Goal: Task Accomplishment & Management: Manage account settings

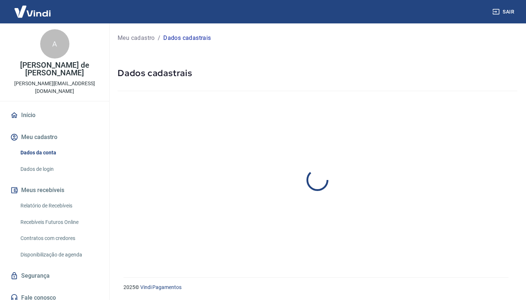
select select "SP"
select select "business"
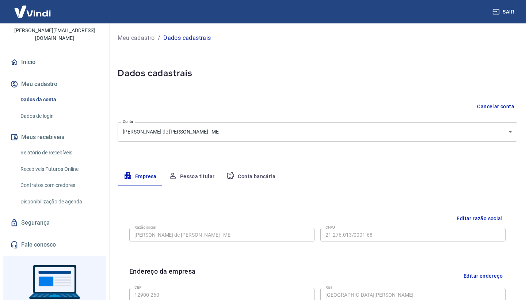
scroll to position [53, 0]
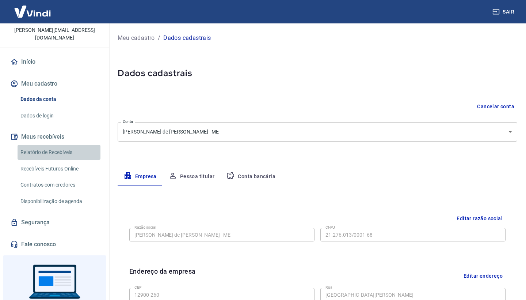
click at [53, 145] on link "Relatório de Recebíveis" at bounding box center [59, 152] width 83 height 15
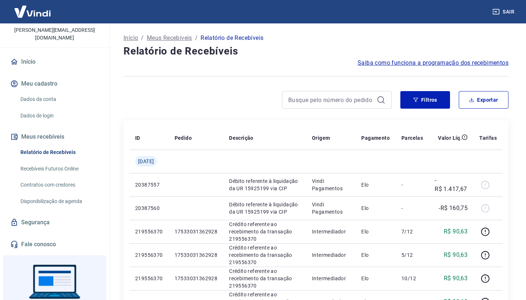
click at [39, 92] on link "Dados da conta" at bounding box center [59, 99] width 83 height 15
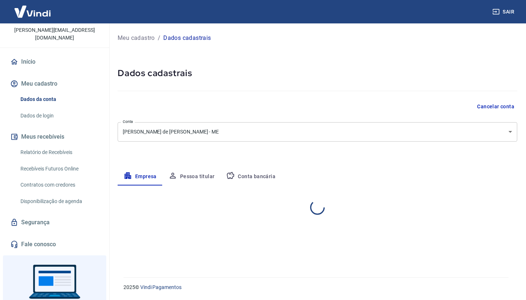
select select "SP"
select select "business"
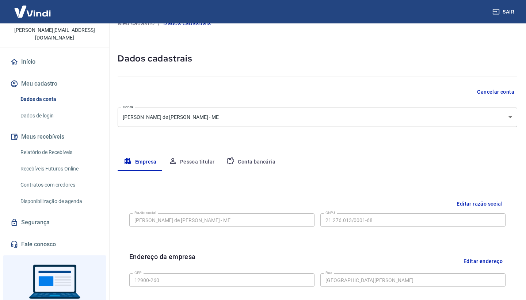
scroll to position [16, 0]
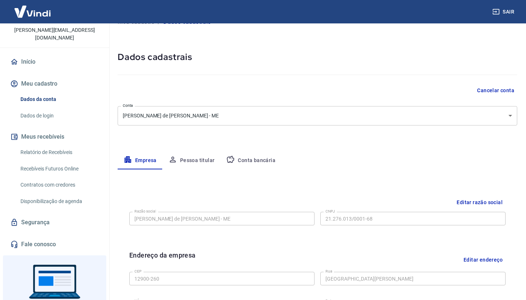
click at [249, 155] on button "Conta bancária" at bounding box center [250, 161] width 61 height 18
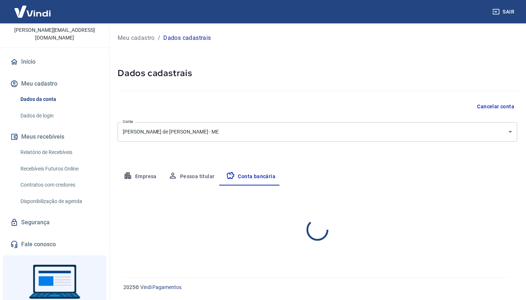
scroll to position [0, 0]
select select "1"
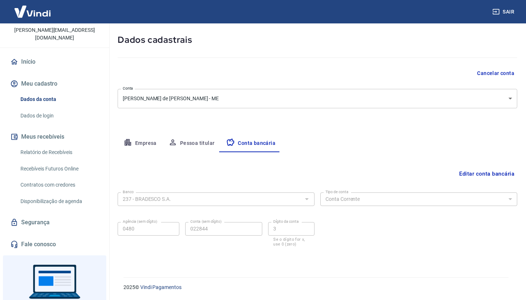
scroll to position [33, 0]
click at [475, 175] on button "Editar conta bancária" at bounding box center [486, 174] width 61 height 14
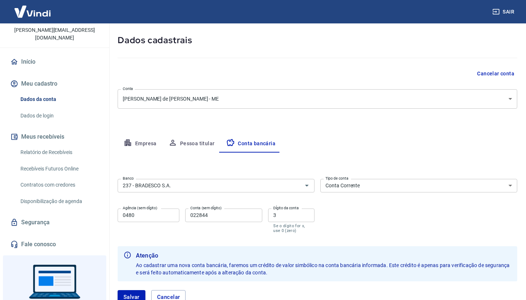
click at [233, 195] on div "Banco 237 - BRADESCO S.A. Banco Tipo de conta Conta Corrente Conta Poupança Tip…" at bounding box center [318, 205] width 400 height 58
click at [236, 187] on input "237 - BRADESCO S.A." at bounding box center [205, 185] width 171 height 9
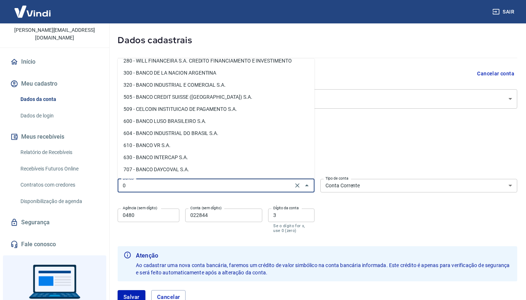
scroll to position [0, 0]
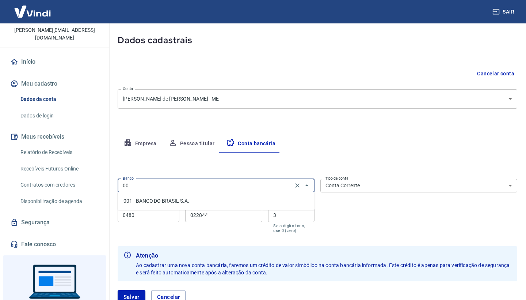
type input "0"
type input "n"
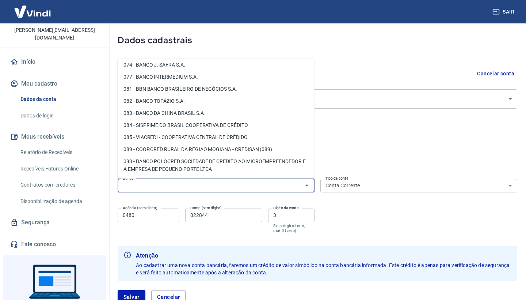
scroll to position [149, 0]
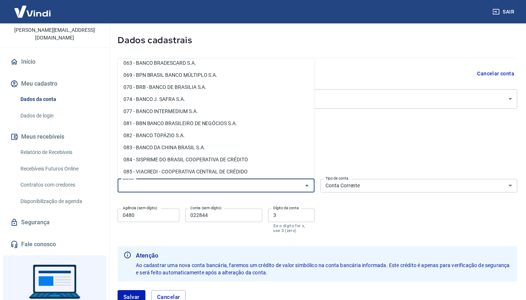
click at [346, 144] on div "Empresa Pessoa titular Conta bancária" at bounding box center [318, 144] width 400 height 18
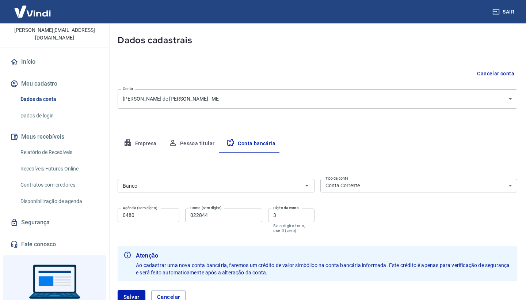
click at [160, 213] on input "0480" at bounding box center [149, 215] width 62 height 14
type input "0"
type input "0001"
click at [213, 216] on input "022844" at bounding box center [223, 215] width 77 height 14
type input "0"
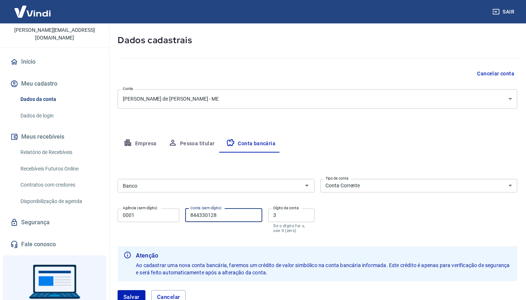
type input "844330128"
click at [290, 214] on input "3" at bounding box center [291, 215] width 46 height 14
click at [140, 292] on button "Salvar" at bounding box center [132, 297] width 28 height 14
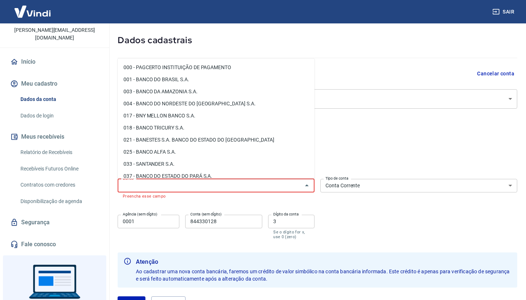
click at [180, 186] on input "Banco" at bounding box center [210, 185] width 180 height 9
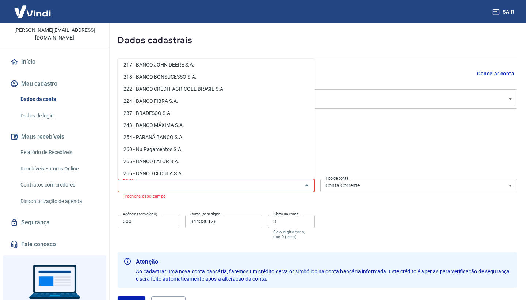
scroll to position [517, 0]
click at [182, 149] on li "260 - Nu Pagamentos S.A." at bounding box center [216, 148] width 197 height 12
type input "260 - Nu Pagamentos S.A."
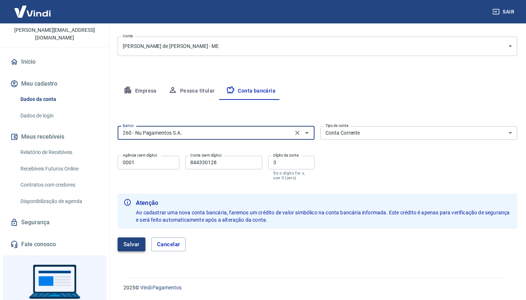
click at [131, 243] on button "Salvar" at bounding box center [132, 244] width 28 height 14
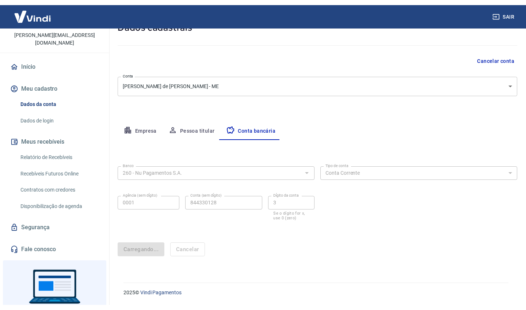
scroll to position [0, 0]
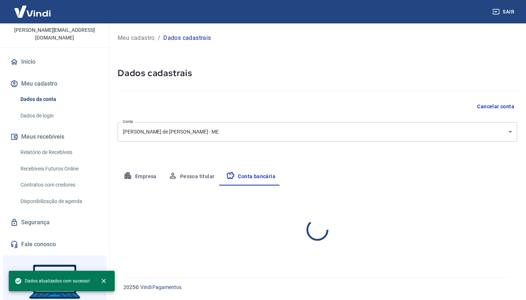
select select "1"
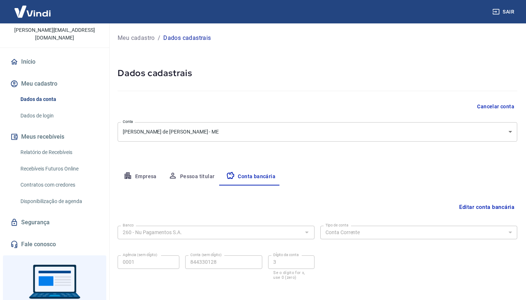
click at [39, 76] on button "Meu cadastro" at bounding box center [55, 84] width 92 height 16
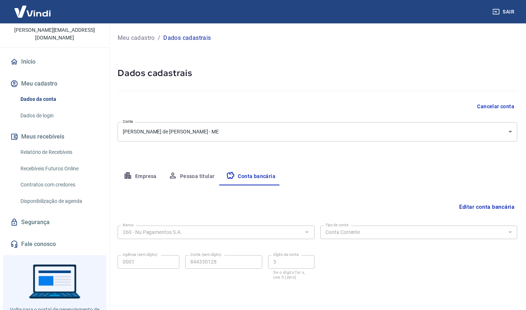
click at [39, 54] on link "Início" at bounding box center [55, 62] width 92 height 16
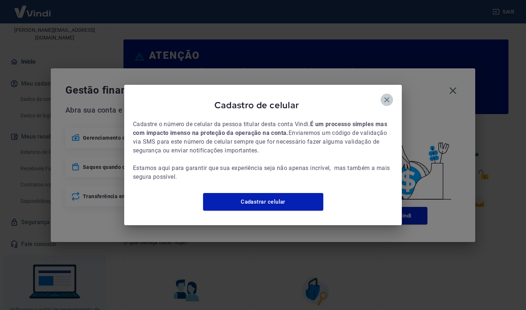
click at [393, 98] on button "button" at bounding box center [387, 100] width 12 height 12
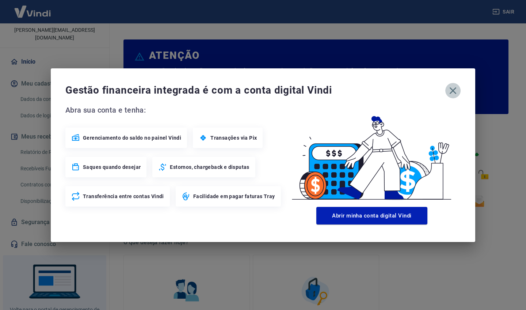
click at [454, 92] on icon "button" at bounding box center [453, 91] width 12 height 12
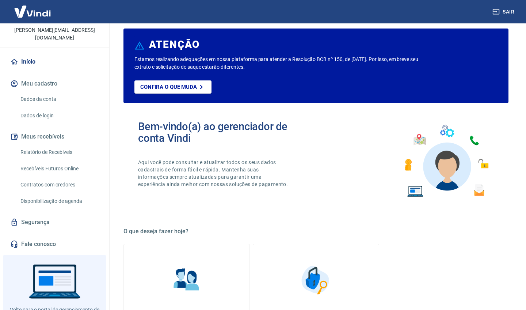
scroll to position [12, 0]
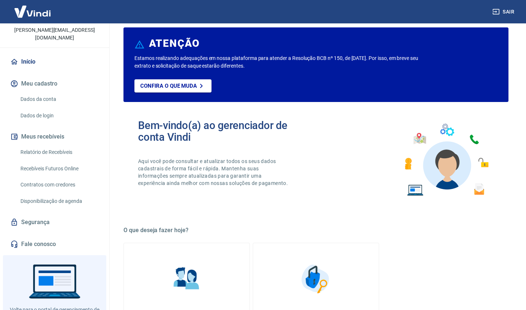
click at [41, 92] on link "Dados da conta" at bounding box center [59, 99] width 83 height 15
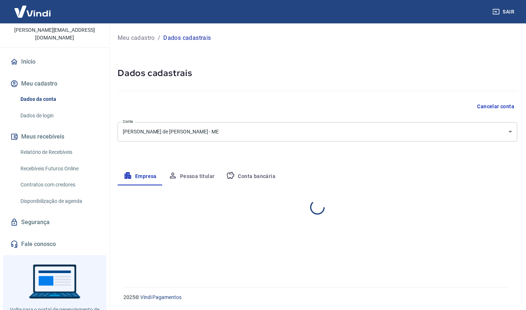
select select "SP"
select select "business"
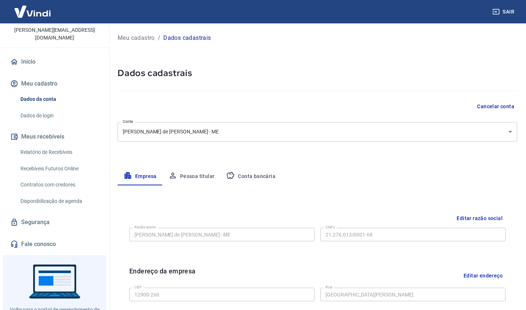
click at [50, 76] on button "Meu cadastro" at bounding box center [55, 84] width 92 height 16
click at [255, 178] on button "Conta bancária" at bounding box center [250, 177] width 61 height 18
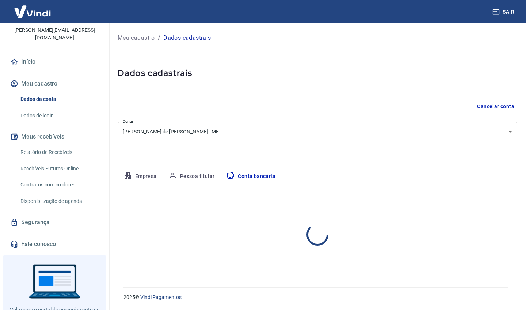
select select "1"
